Goal: Book appointment/travel/reservation

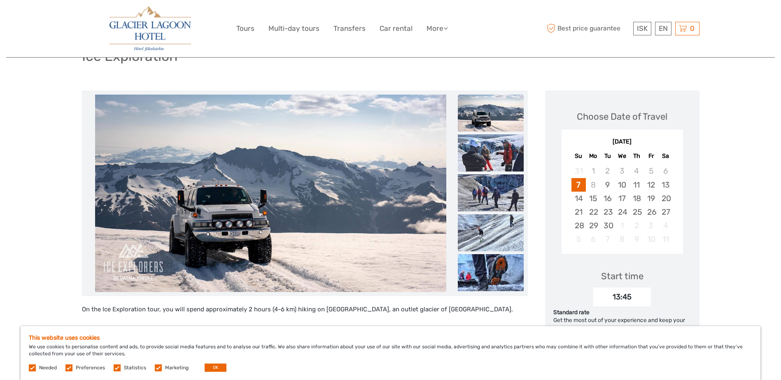
scroll to position [82, 0]
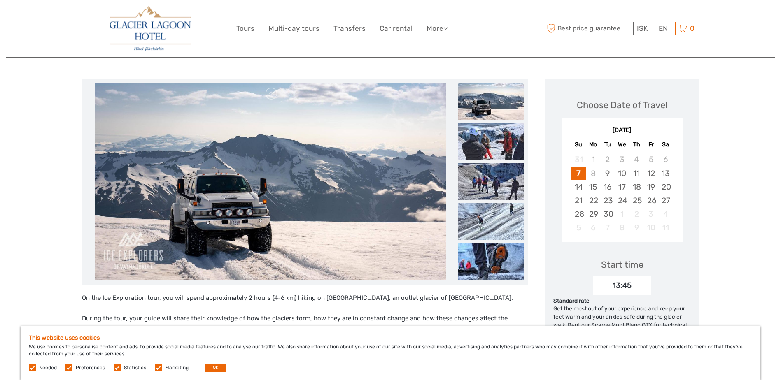
click at [631, 123] on div "September 2025 Su Mo Tu We Th Fr Sa" at bounding box center [621, 136] width 121 height 27
click at [633, 131] on div "[DATE]" at bounding box center [621, 130] width 121 height 9
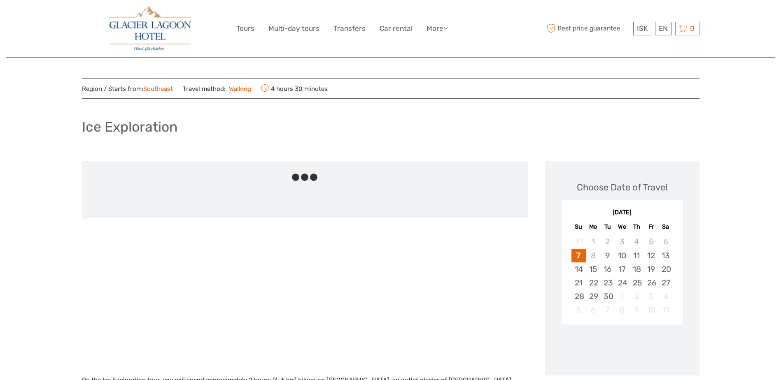
scroll to position [82, 0]
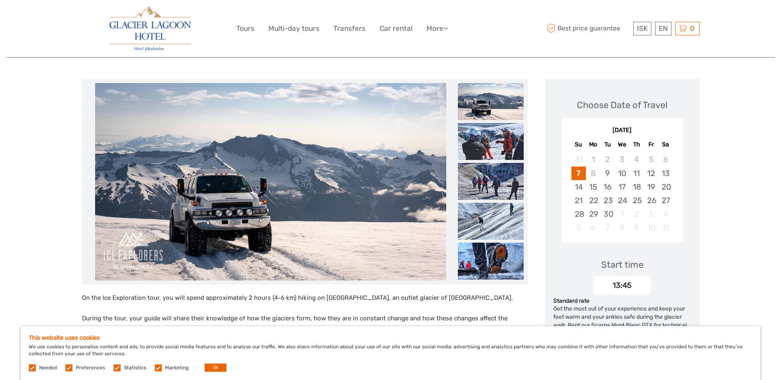
click at [620, 135] on div "September 2025 Su Mo Tu We Th Fr Sa" at bounding box center [621, 136] width 121 height 27
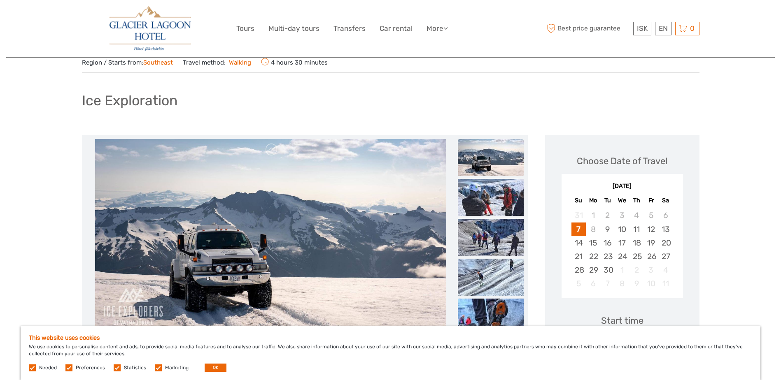
scroll to position [0, 0]
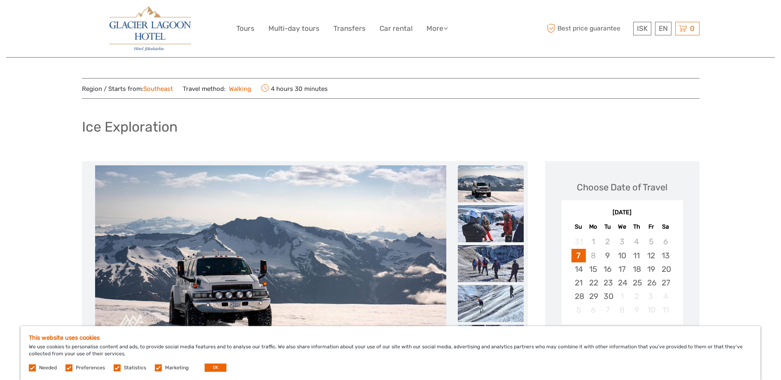
click at [629, 213] on div "[DATE]" at bounding box center [621, 213] width 121 height 9
click at [641, 221] on div "September 2025 Su Mo Tu We Th Fr Sa" at bounding box center [621, 218] width 121 height 27
click at [636, 241] on div "4" at bounding box center [636, 242] width 14 height 14
click at [596, 256] on div "8" at bounding box center [593, 256] width 14 height 14
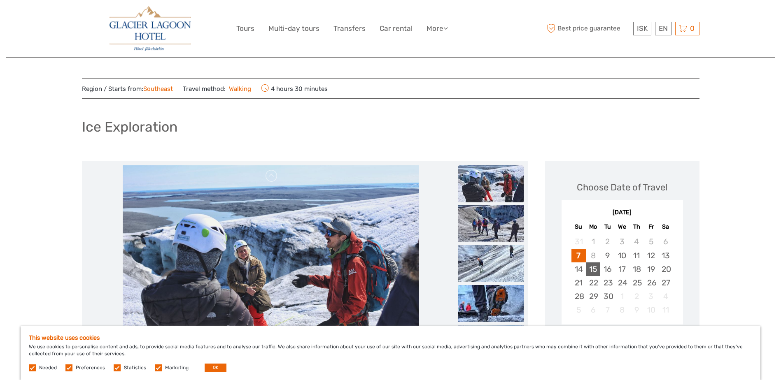
click at [594, 270] on div "15" at bounding box center [593, 270] width 14 height 14
click at [617, 186] on div "Choose Date of Travel" at bounding box center [622, 187] width 91 height 13
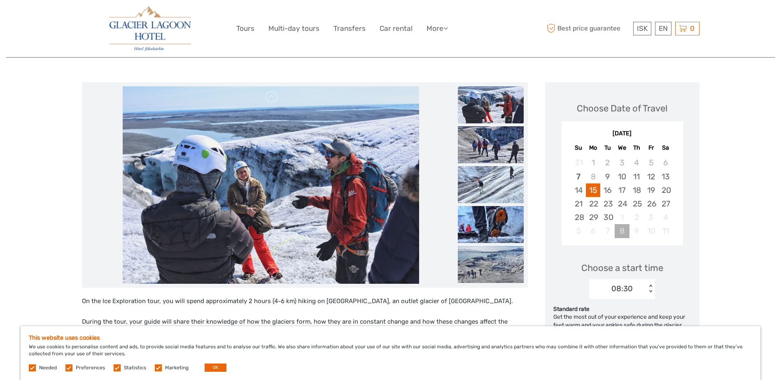
scroll to position [82, 0]
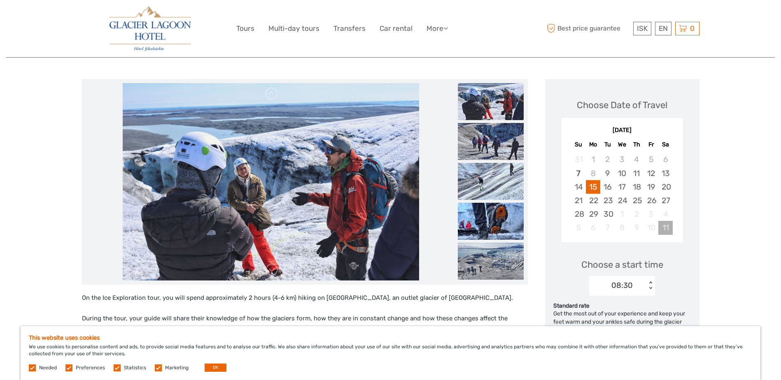
click at [670, 230] on div "11" at bounding box center [665, 228] width 14 height 14
drag, startPoint x: 660, startPoint y: 146, endPoint x: 633, endPoint y: 135, distance: 29.4
click at [660, 143] on div "Sa" at bounding box center [665, 144] width 14 height 11
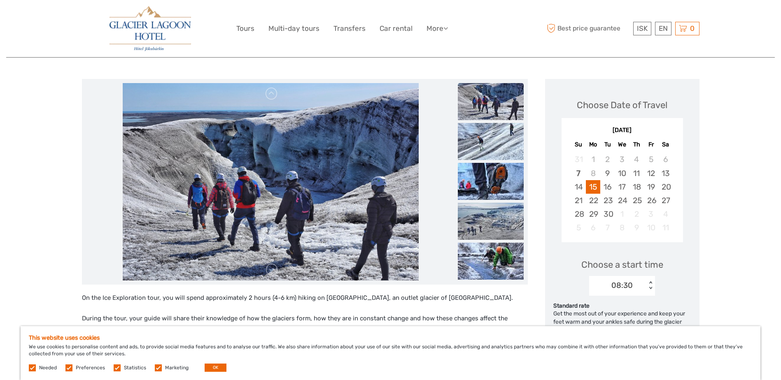
click at [624, 128] on div "[DATE]" at bounding box center [621, 130] width 121 height 9
click at [624, 129] on div "[DATE]" at bounding box center [621, 130] width 121 height 9
drag, startPoint x: 624, startPoint y: 129, endPoint x: 664, endPoint y: 33, distance: 104.3
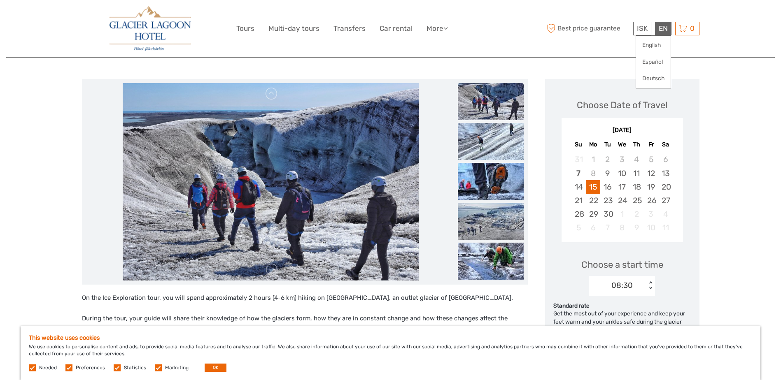
click at [664, 33] on div "EN English Español Deutsch" at bounding box center [663, 29] width 16 height 14
click at [663, 42] on link "English" at bounding box center [653, 45] width 35 height 15
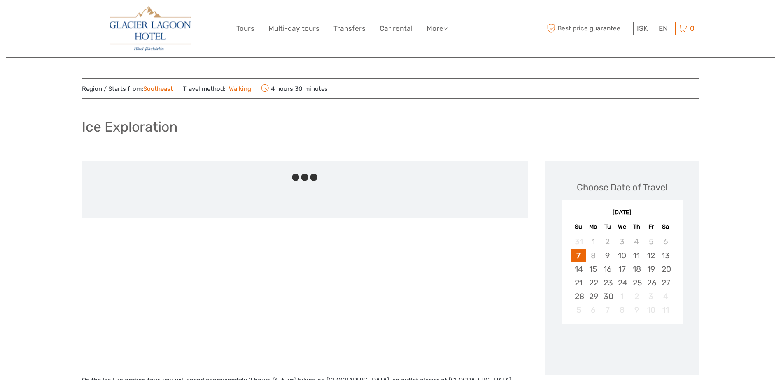
click at [654, 83] on div "Region / Starts from: Southeast Travel method: Walking 4 hours 30 minutes" at bounding box center [390, 89] width 617 height 12
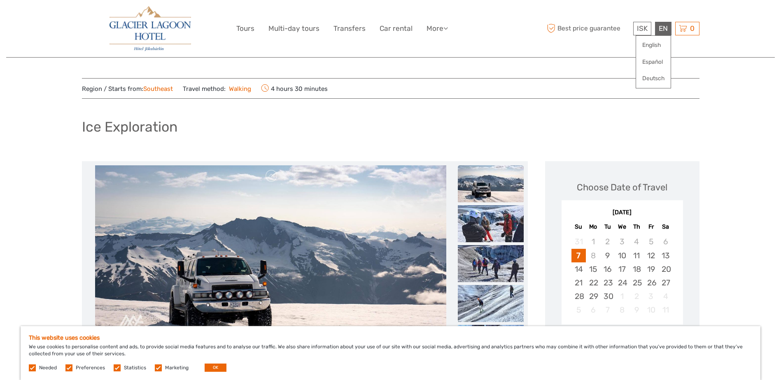
click at [662, 34] on div "EN English Español Deutsch" at bounding box center [663, 29] width 16 height 14
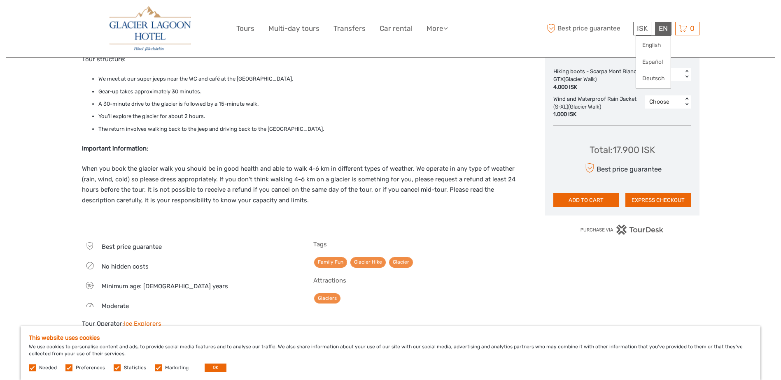
scroll to position [494, 0]
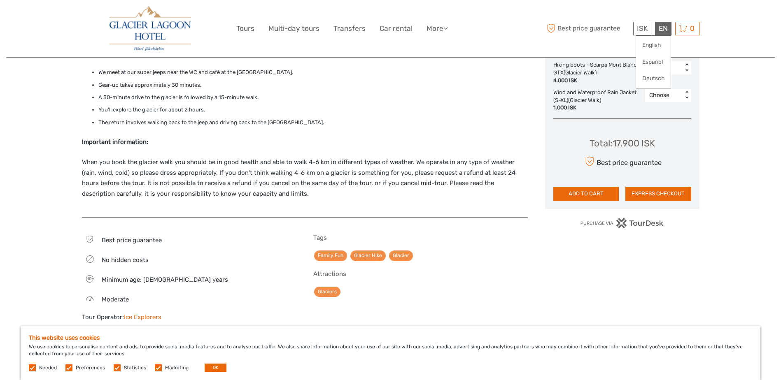
click at [71, 368] on label at bounding box center [68, 368] width 7 height 7
click at [0, 0] on input "checkbox" at bounding box center [0, 0] width 0 height 0
click at [116, 370] on label at bounding box center [117, 368] width 7 height 7
click at [0, 0] on input "checkbox" at bounding box center [0, 0] width 0 height 0
drag, startPoint x: 157, startPoint y: 369, endPoint x: 163, endPoint y: 368, distance: 6.2
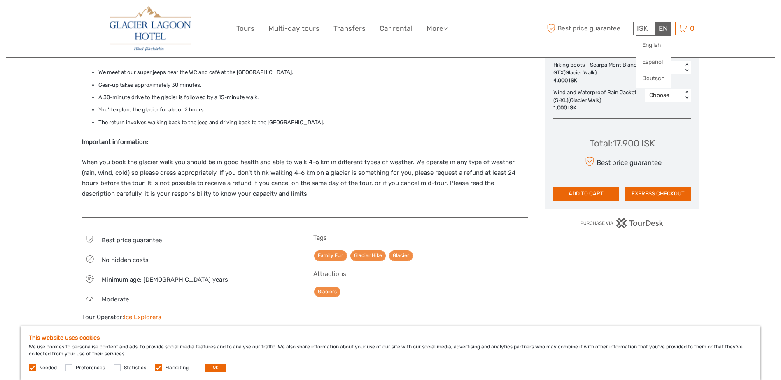
click at [158, 368] on label at bounding box center [158, 368] width 7 height 7
click at [0, 0] on input "checkbox" at bounding box center [0, 0] width 0 height 0
click at [205, 371] on button "OK" at bounding box center [216, 368] width 22 height 8
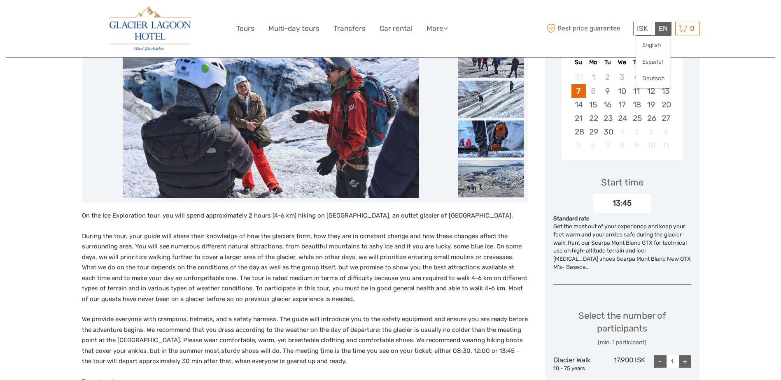
click at [641, 155] on div "[DATE] Su Mo Tu We Th Fr Sa 31 1 2 3 4 5 6 7 8 9 10 11 12 13 14 15 16 17 18 19 …" at bounding box center [621, 98] width 121 height 114
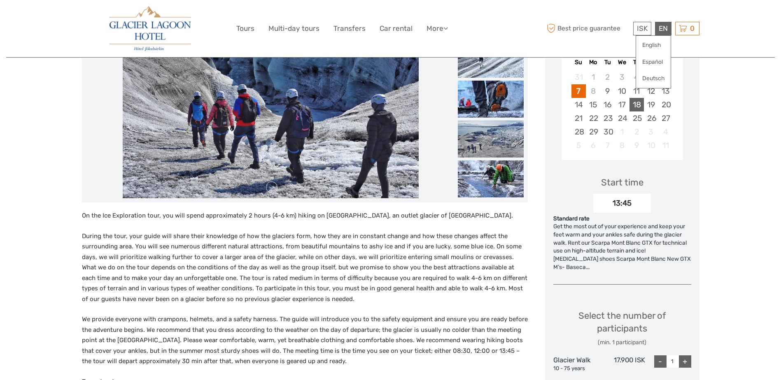
scroll to position [82, 0]
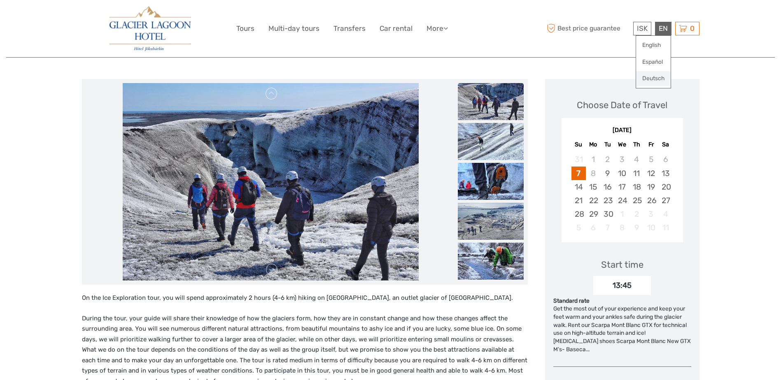
click at [655, 78] on link "Deutsch" at bounding box center [653, 78] width 35 height 15
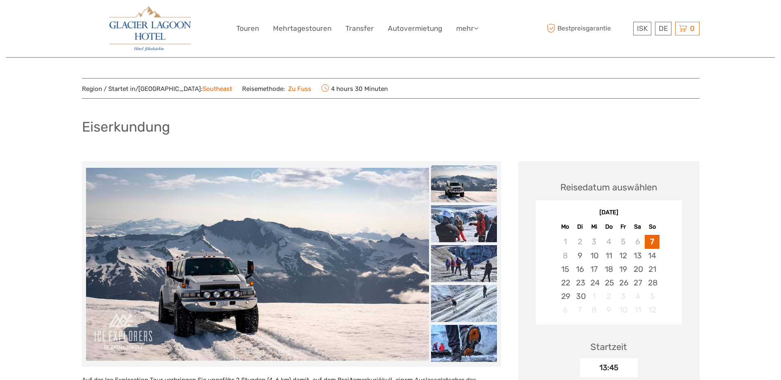
click at [620, 212] on div "[DATE]" at bounding box center [609, 213] width 146 height 9
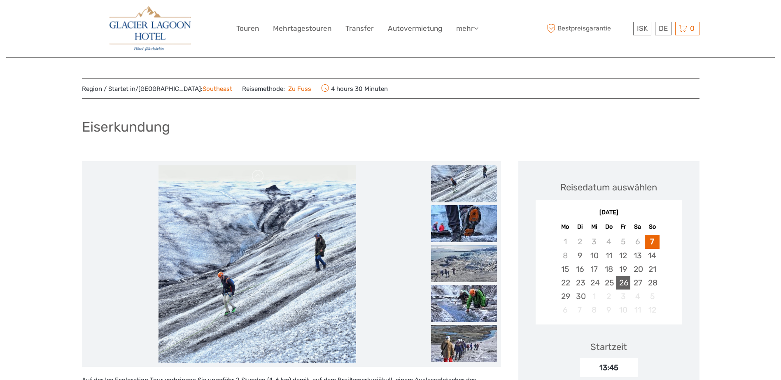
click at [624, 280] on div "26" at bounding box center [623, 283] width 14 height 14
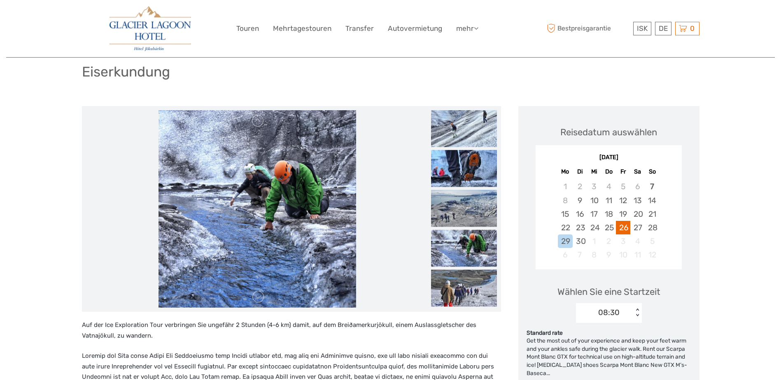
scroll to position [82, 0]
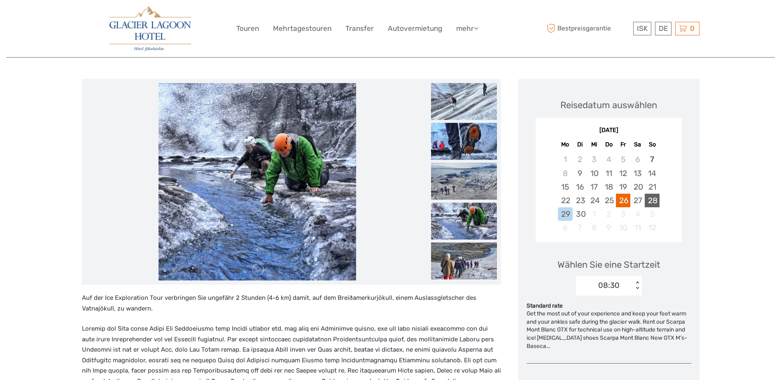
click at [647, 203] on div "28" at bounding box center [652, 201] width 14 height 14
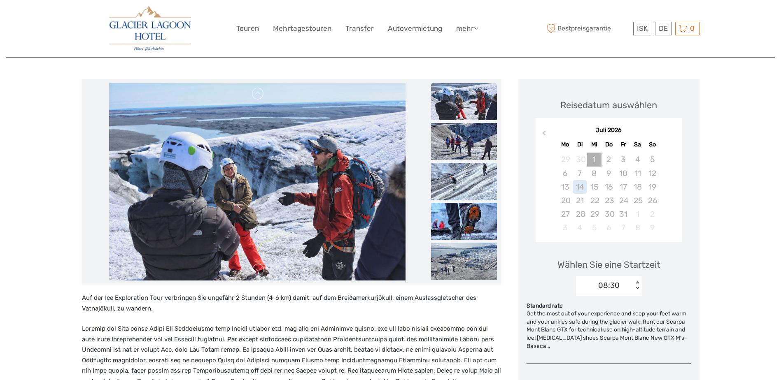
click at [593, 156] on div "1" at bounding box center [594, 160] width 14 height 14
click at [593, 161] on div "1" at bounding box center [594, 160] width 14 height 14
click at [594, 160] on div "1" at bounding box center [594, 160] width 14 height 14
drag, startPoint x: 584, startPoint y: 189, endPoint x: 601, endPoint y: 168, distance: 26.6
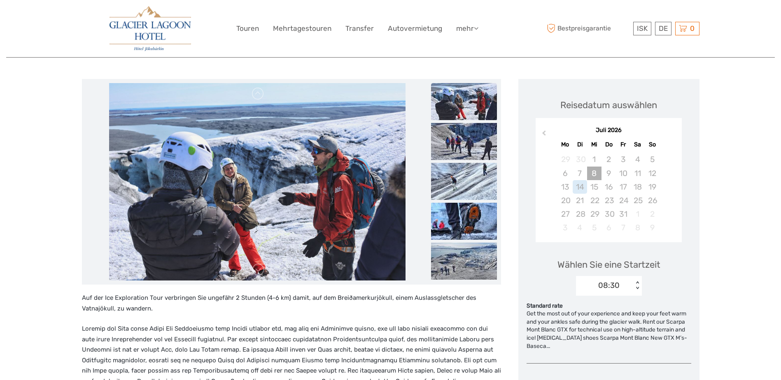
click at [583, 187] on div "14" at bounding box center [580, 187] width 14 height 14
click at [594, 158] on div "1" at bounding box center [594, 160] width 14 height 14
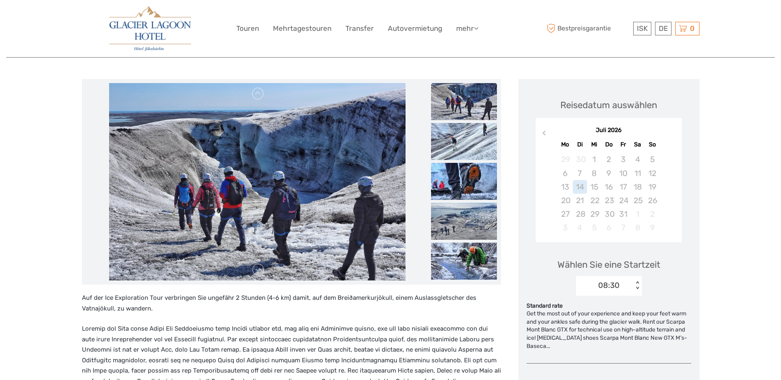
drag, startPoint x: 727, startPoint y: 196, endPoint x: 719, endPoint y: 196, distance: 7.8
drag, startPoint x: 592, startPoint y: 156, endPoint x: 590, endPoint y: 161, distance: 5.2
click at [592, 156] on div "1" at bounding box center [594, 160] width 14 height 14
click at [635, 284] on div "< >" at bounding box center [637, 286] width 7 height 9
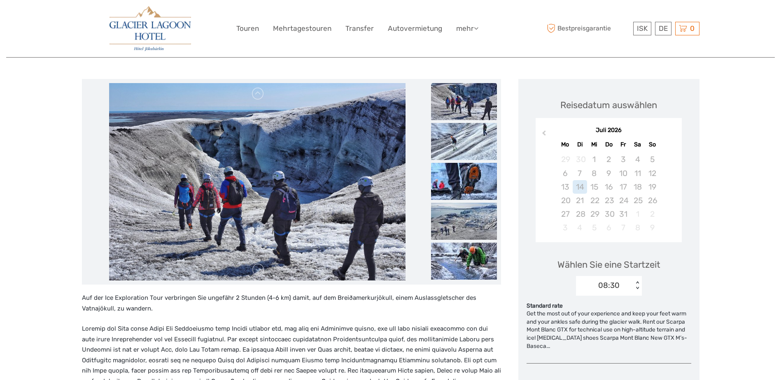
click at [636, 284] on div "< >" at bounding box center [637, 286] width 7 height 9
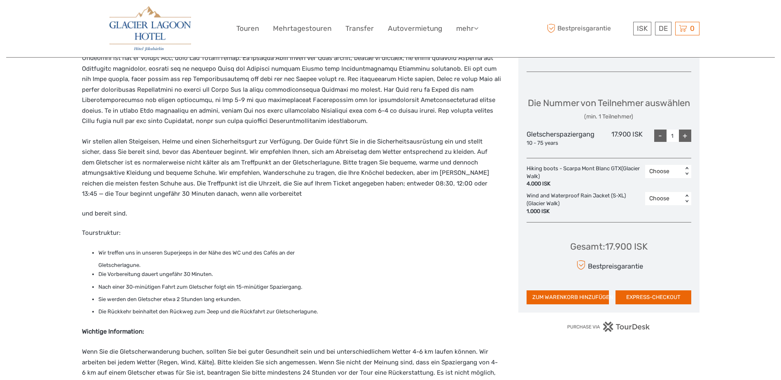
scroll to position [370, 0]
